Goal: Browse casually

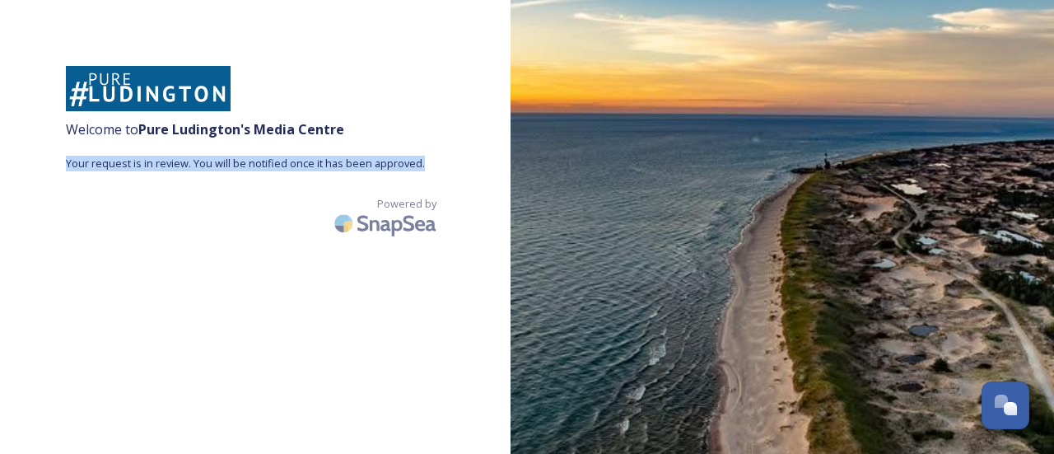
click at [293, 60] on div "Welcome to Pure Ludington 's Media Centre Your request is in review. You will b…" at bounding box center [255, 227] width 511 height 454
